Goal: Task Accomplishment & Management: Manage account settings

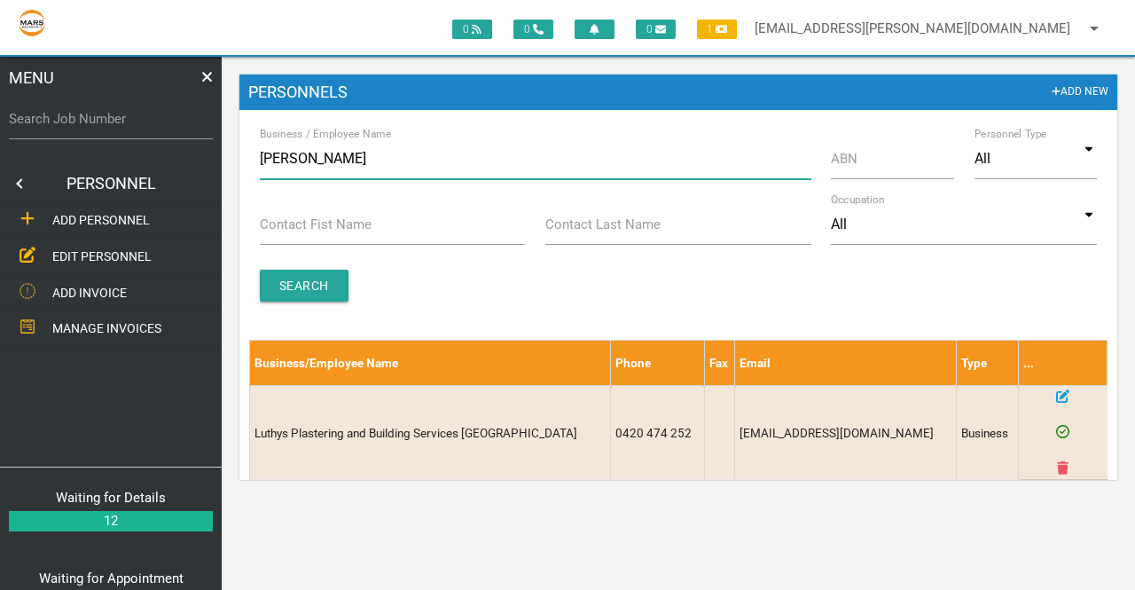
drag, startPoint x: 320, startPoint y: 162, endPoint x: 238, endPoint y: 162, distance: 82.5
click at [236, 162] on main "Personnels Add New Business / Employee Name [PERSON_NAME] ABN Personnel Type Al…" at bounding box center [679, 282] width 914 height 450
type input "ultrafin"
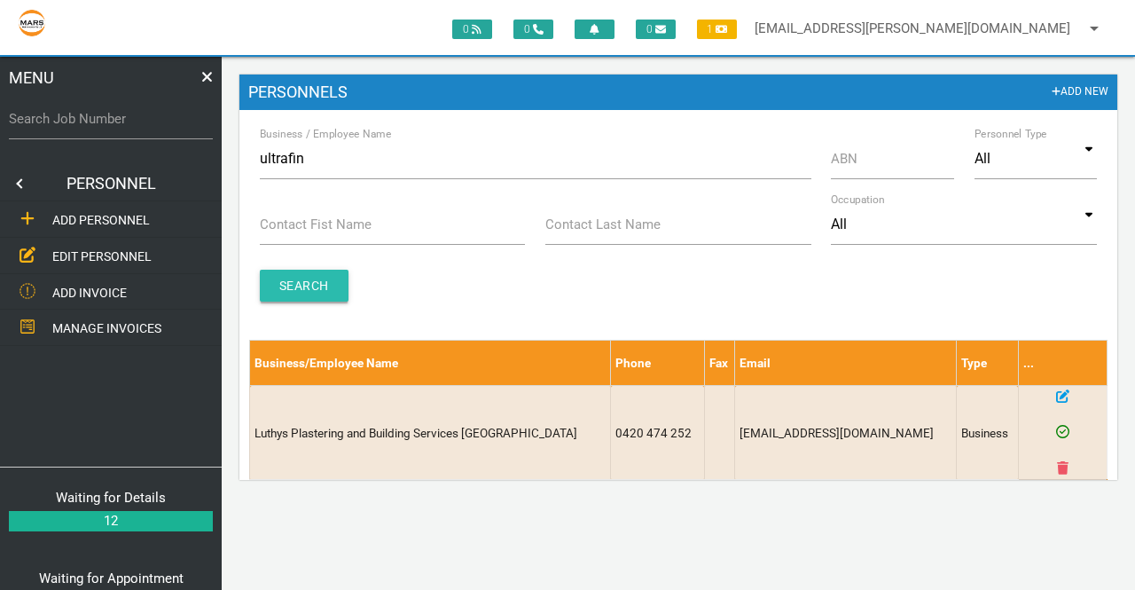
click at [310, 286] on input "Search" at bounding box center [304, 286] width 89 height 32
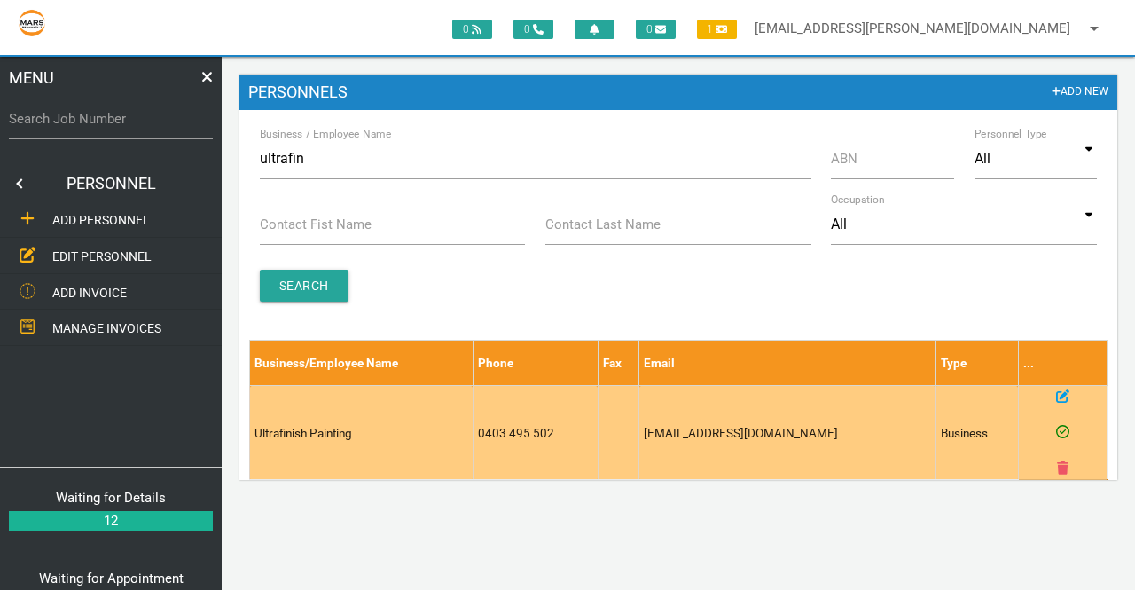
click at [1060, 398] on icon at bounding box center [1063, 395] width 13 height 13
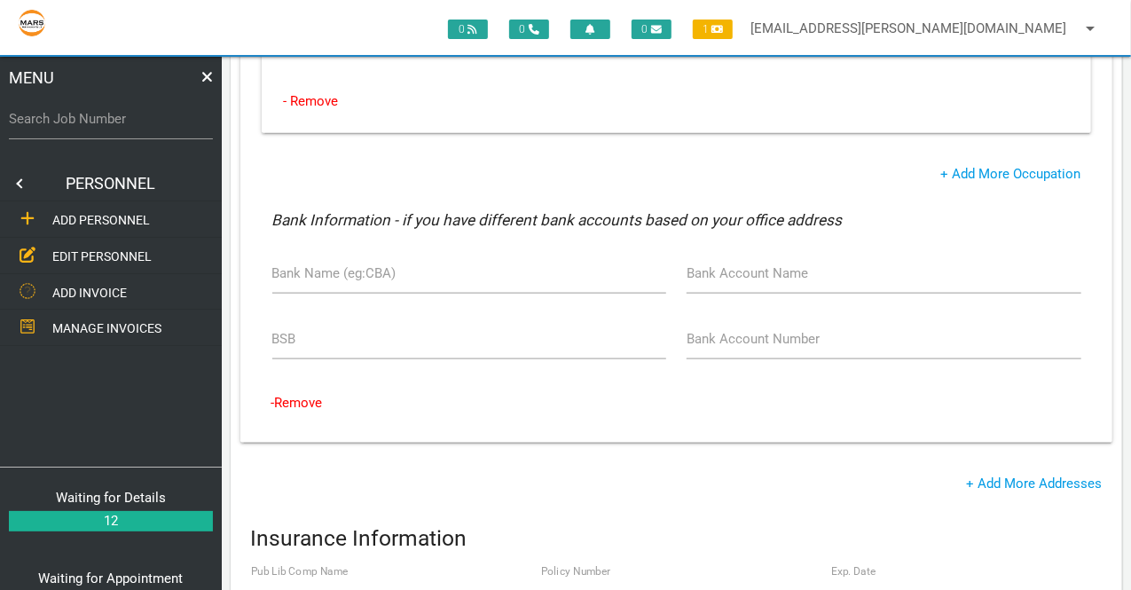
scroll to position [1318, 0]
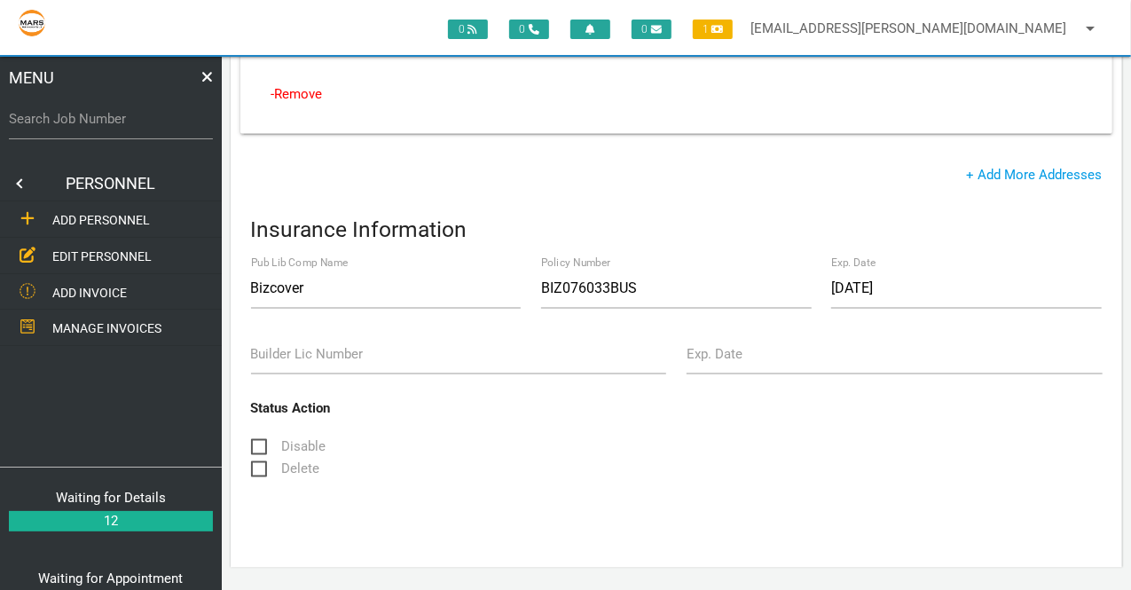
click at [702, 412] on div "Status Action" at bounding box center [676, 409] width 872 height 20
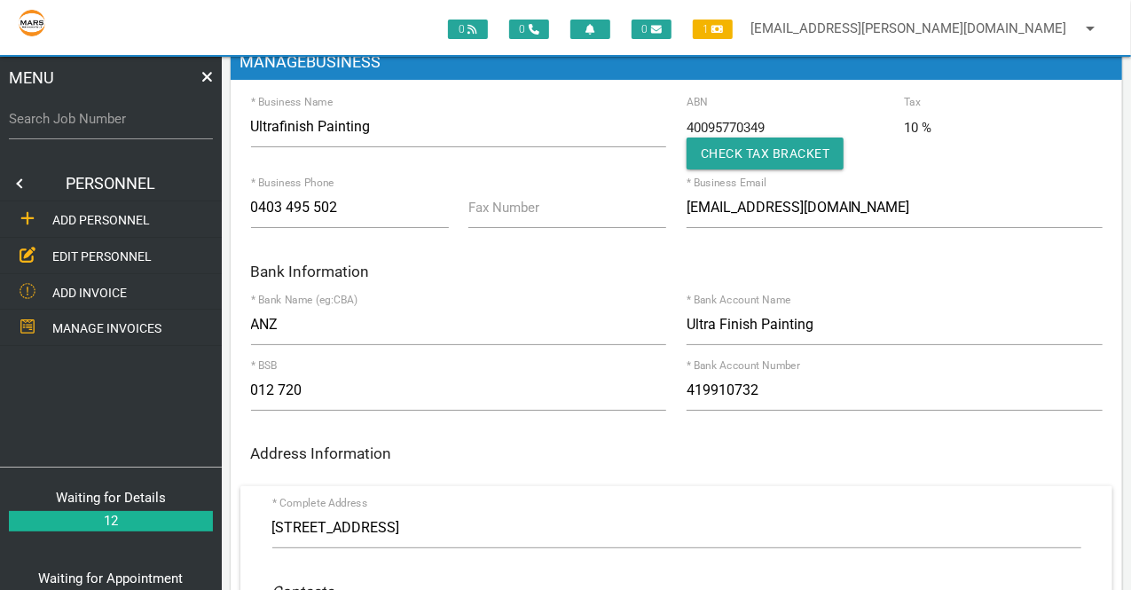
scroll to position [0, 0]
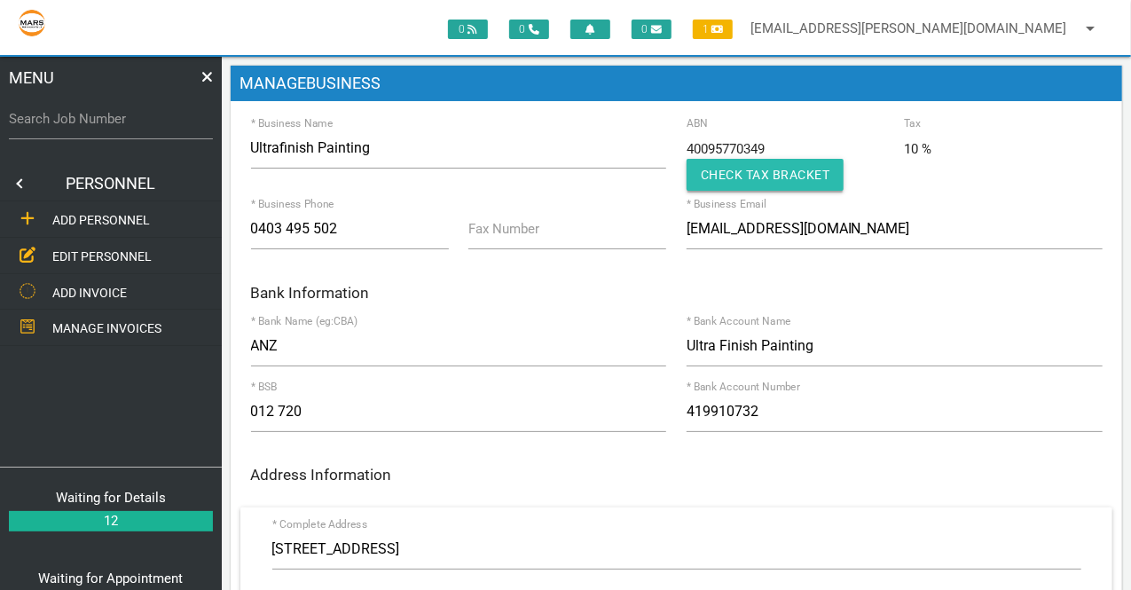
click at [752, 173] on button "Check Tax Bracket" at bounding box center [766, 175] width 158 height 32
